Goal: Check status: Check status

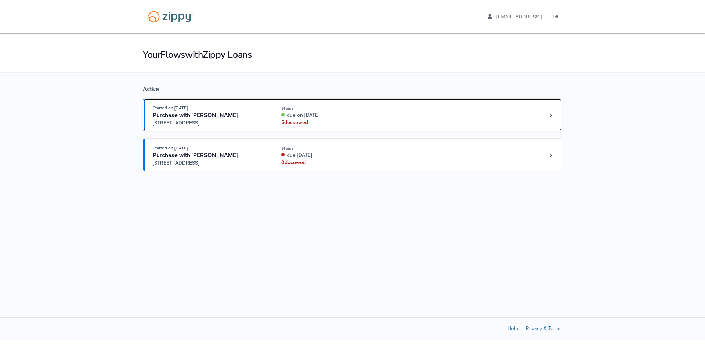
click at [378, 119] on div "due on [DATE]" at bounding box center [330, 115] width 98 height 7
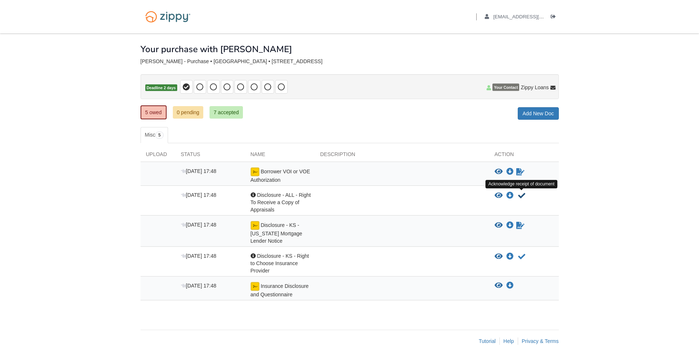
click at [523, 196] on icon "Acknowledge receipt of document" at bounding box center [521, 195] width 7 height 7
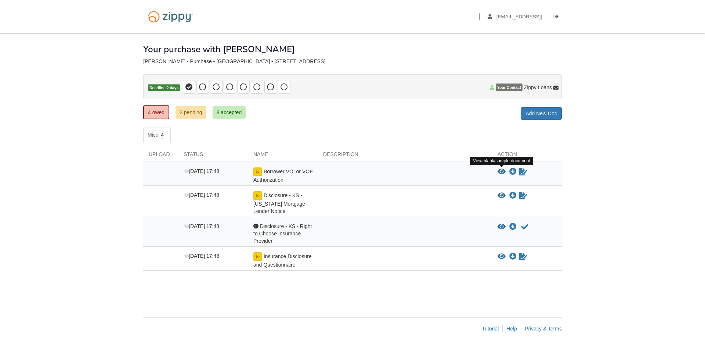
click at [502, 170] on icon "View Borrower VOI or VOE Authorization" at bounding box center [501, 171] width 8 height 7
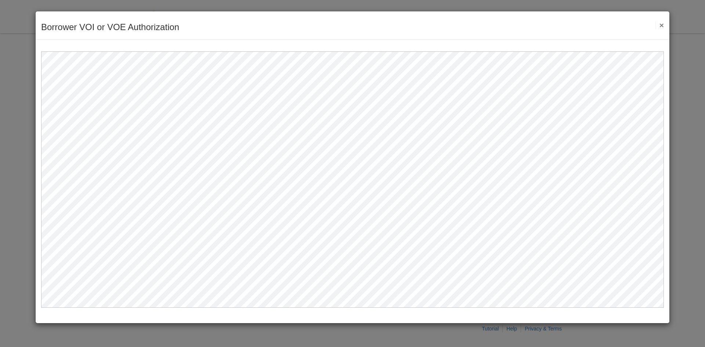
click at [661, 24] on button "×" at bounding box center [659, 25] width 8 height 8
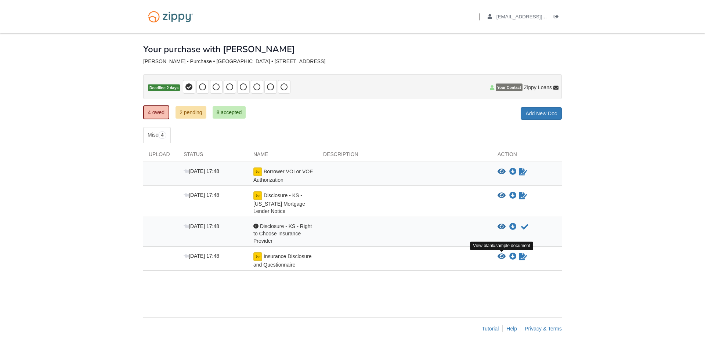
click at [499, 256] on icon "View Insurance Disclosure and Questionnaire" at bounding box center [501, 256] width 8 height 7
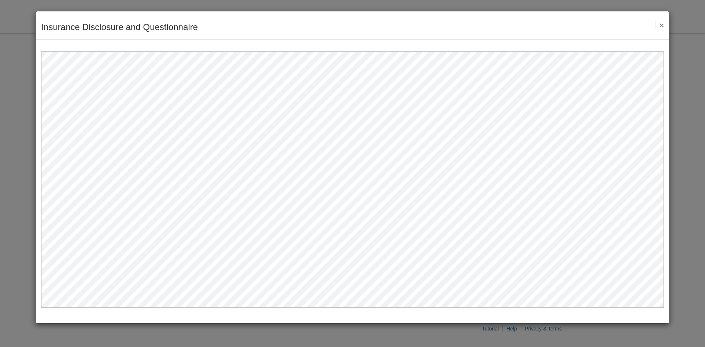
click at [660, 25] on button "×" at bounding box center [659, 25] width 8 height 8
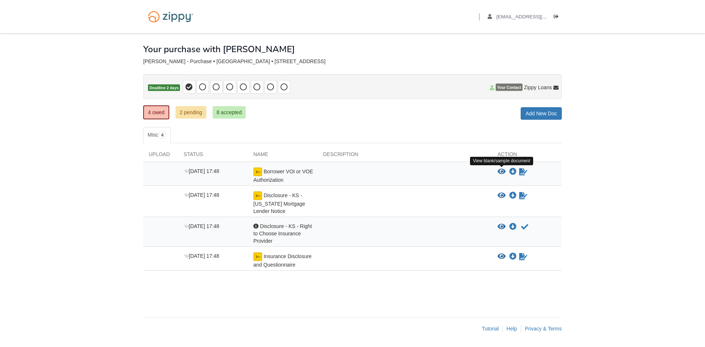
click at [502, 170] on icon "View Borrower VOI or VOE Authorization" at bounding box center [501, 171] width 8 height 7
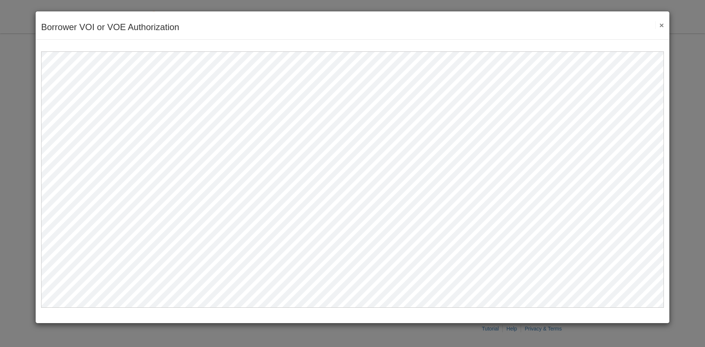
click at [661, 23] on button "×" at bounding box center [659, 25] width 8 height 8
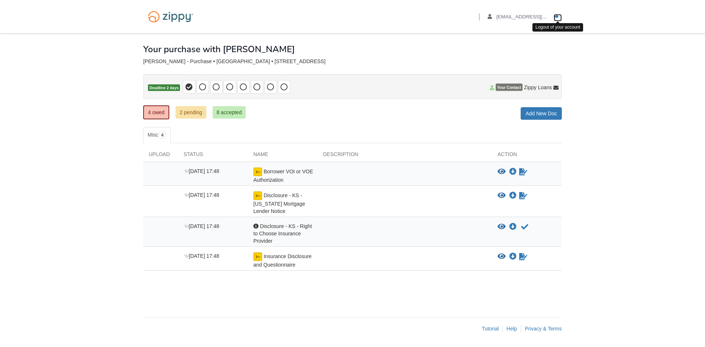
click at [555, 17] on icon "Log out" at bounding box center [555, 16] width 5 height 5
